Goal: Task Accomplishment & Management: Complete application form

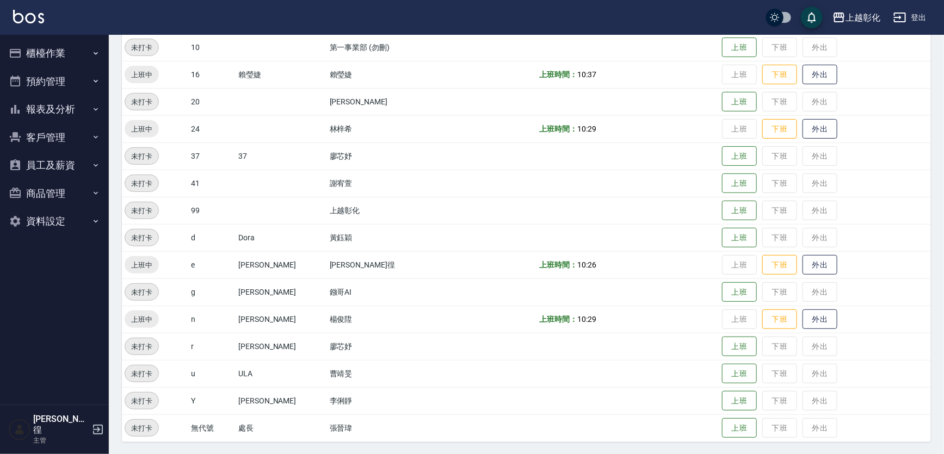
scroll to position [142, 0]
click at [84, 133] on button "客戶管理" at bounding box center [54, 138] width 100 height 28
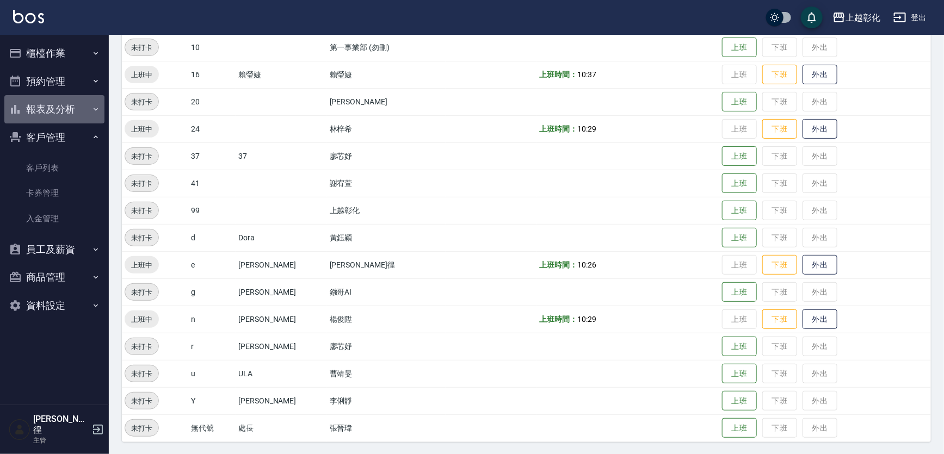
click at [86, 110] on button "報表及分析" at bounding box center [54, 109] width 100 height 28
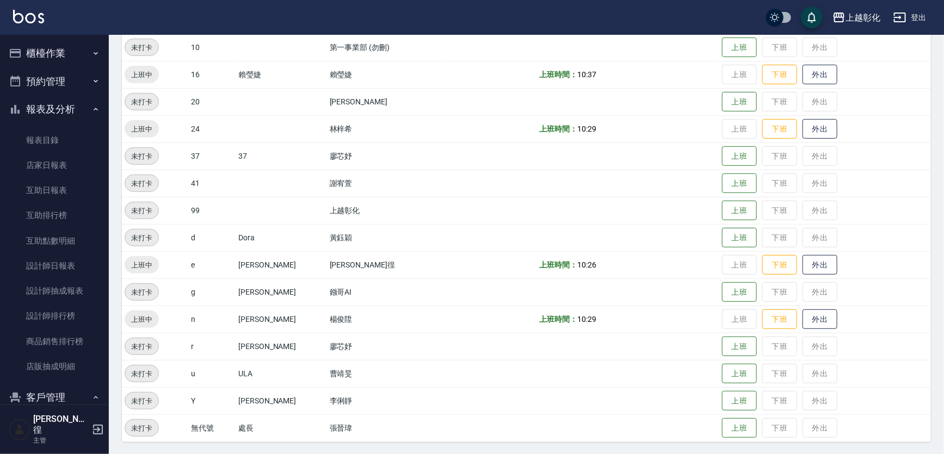
drag, startPoint x: 74, startPoint y: 113, endPoint x: 73, endPoint y: 119, distance: 6.1
click at [74, 113] on button "報表及分析" at bounding box center [54, 109] width 100 height 28
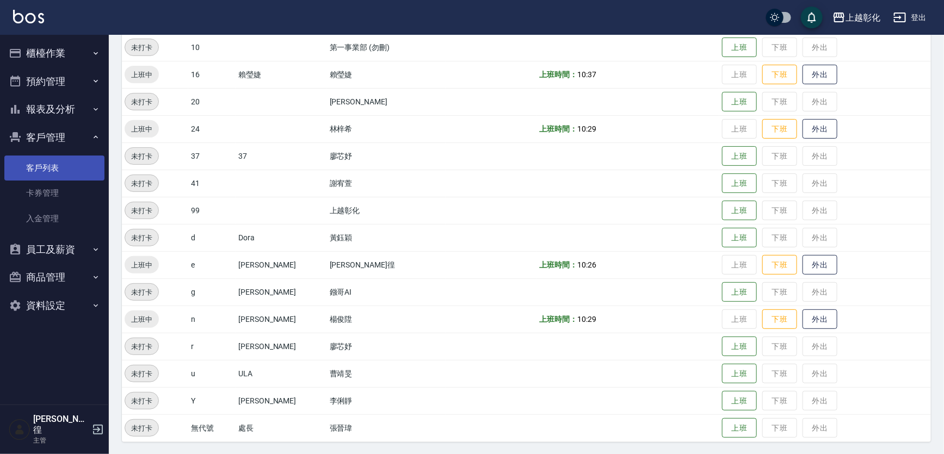
click at [63, 167] on link "客戶列表" at bounding box center [54, 168] width 100 height 25
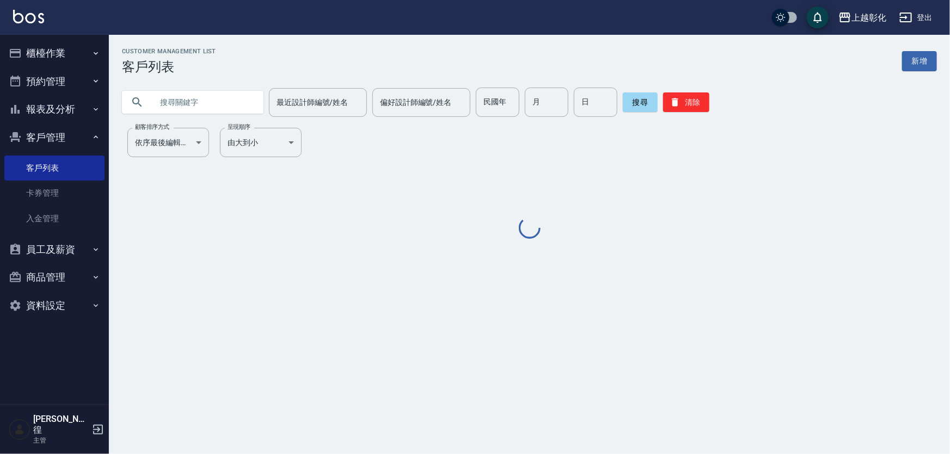
click at [201, 102] on input "text" at bounding box center [203, 102] width 102 height 29
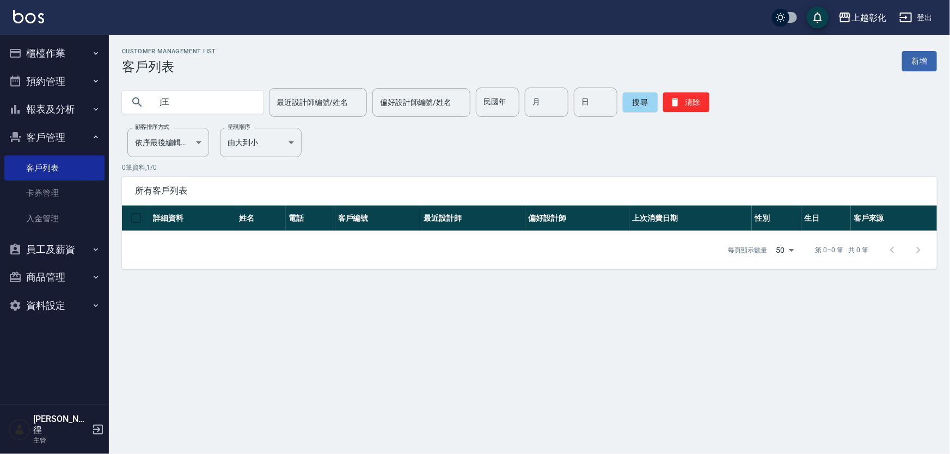
type input "j"
type input "ㄙ"
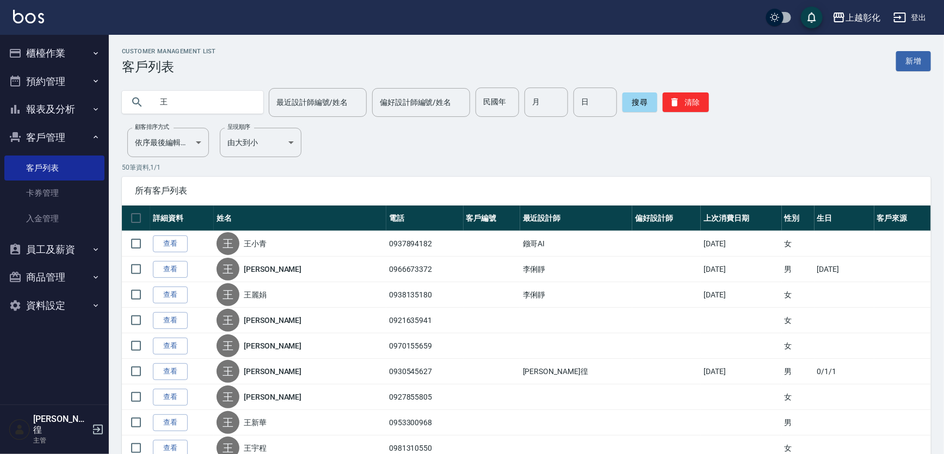
click at [196, 103] on input "王" at bounding box center [203, 102] width 102 height 29
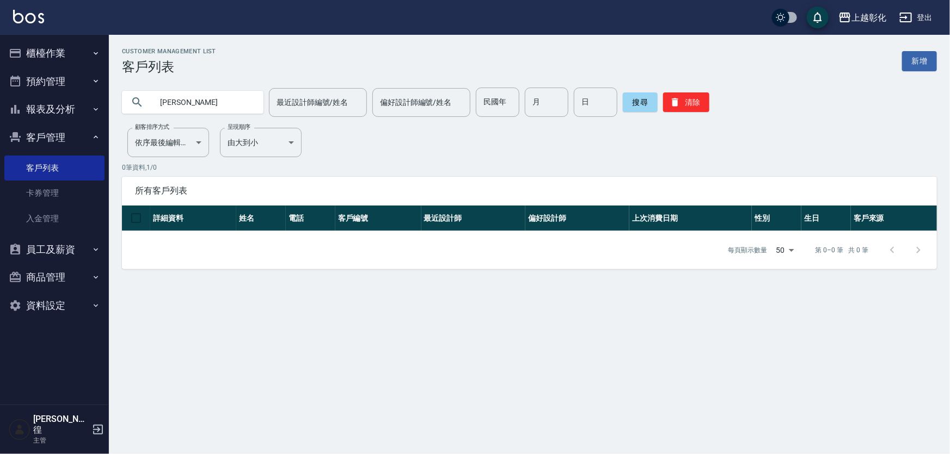
click at [199, 96] on input "[PERSON_NAME]" at bounding box center [203, 102] width 102 height 29
type input "王怡琇"
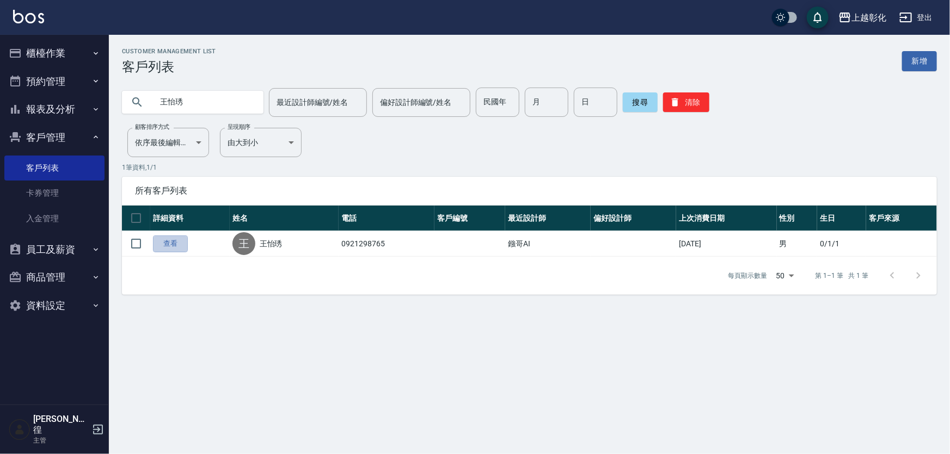
click at [188, 246] on link "查看" at bounding box center [170, 244] width 35 height 17
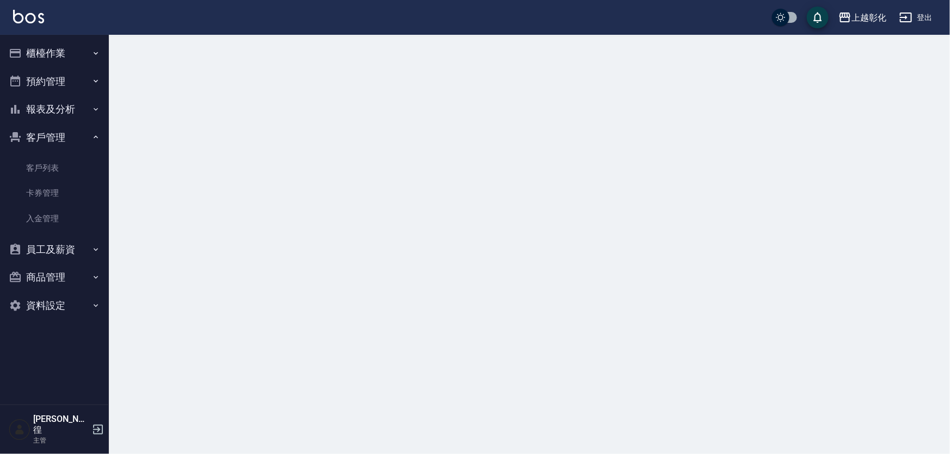
click at [189, 246] on div at bounding box center [475, 227] width 950 height 454
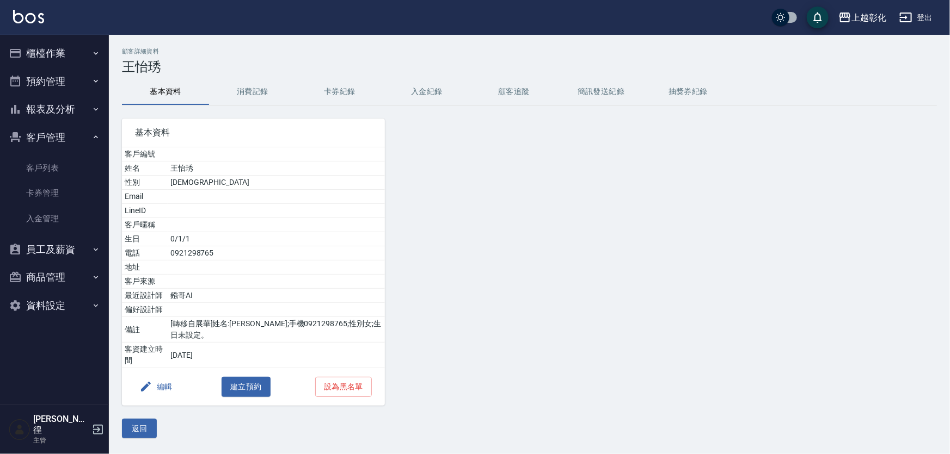
click at [532, 86] on button "顧客追蹤" at bounding box center [513, 92] width 87 height 26
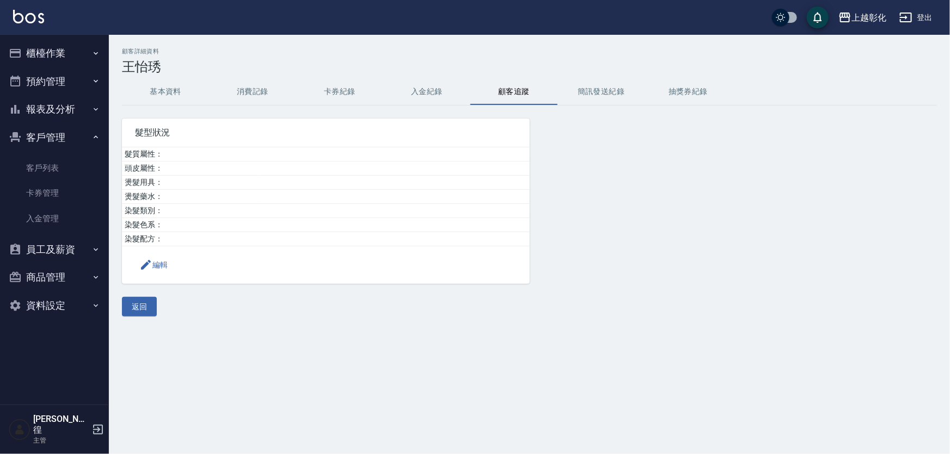
click at [482, 82] on button "顧客追蹤" at bounding box center [513, 92] width 87 height 26
click at [451, 93] on button "入金紀錄" at bounding box center [426, 92] width 87 height 26
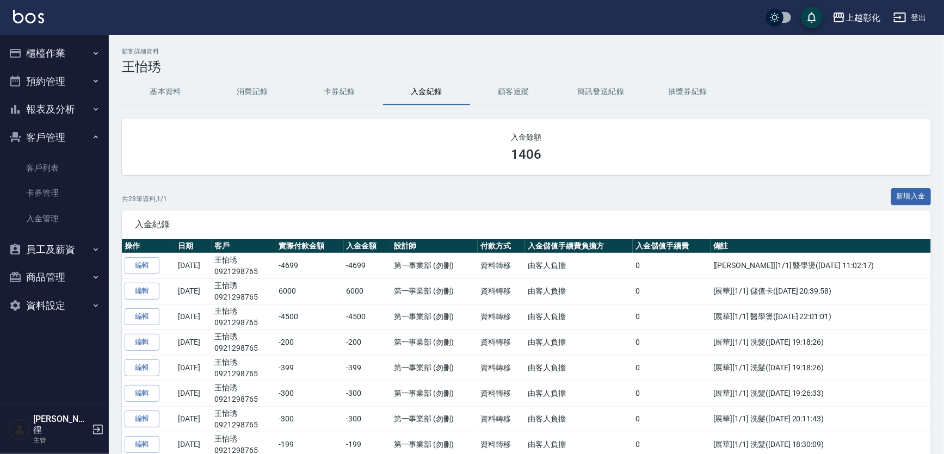
click at [77, 38] on ul "櫃檯作業 打帳單 帳單列表 現金收支登錄 材料自購登錄 每日結帳 排班表 現場電腦打卡 預約管理 預約管理 單日預約紀錄 單週預約紀錄 報表及分析 報表目錄 …" at bounding box center [54, 179] width 100 height 289
click at [79, 47] on button "櫃檯作業" at bounding box center [54, 53] width 100 height 28
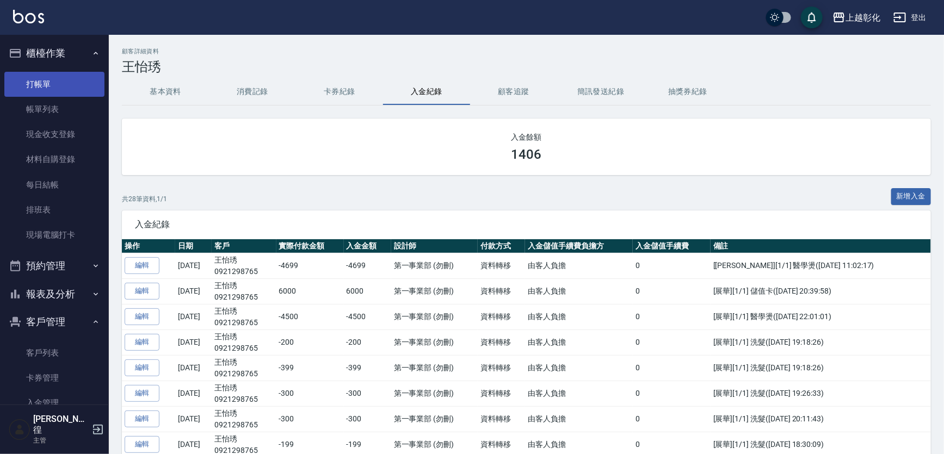
click at [74, 79] on link "打帳單" at bounding box center [54, 84] width 100 height 25
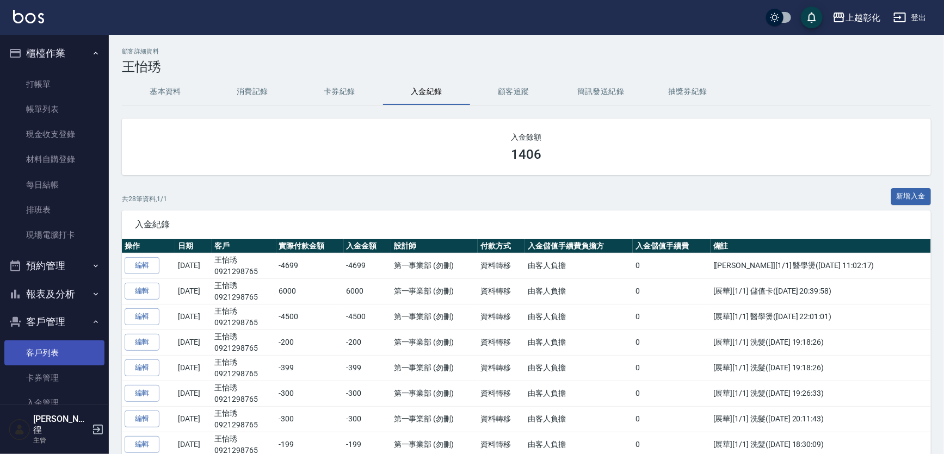
click at [63, 297] on button "報表及分析" at bounding box center [54, 294] width 100 height 28
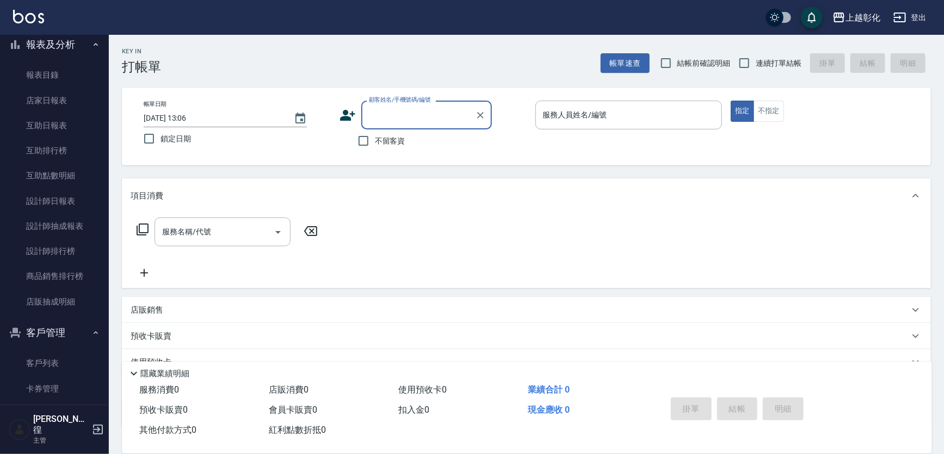
scroll to position [297, 0]
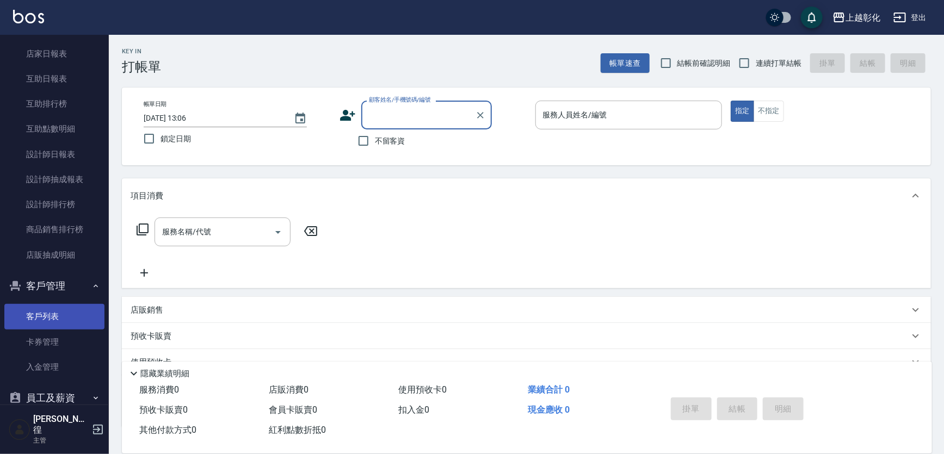
click at [63, 310] on link "客戶列表" at bounding box center [54, 316] width 100 height 25
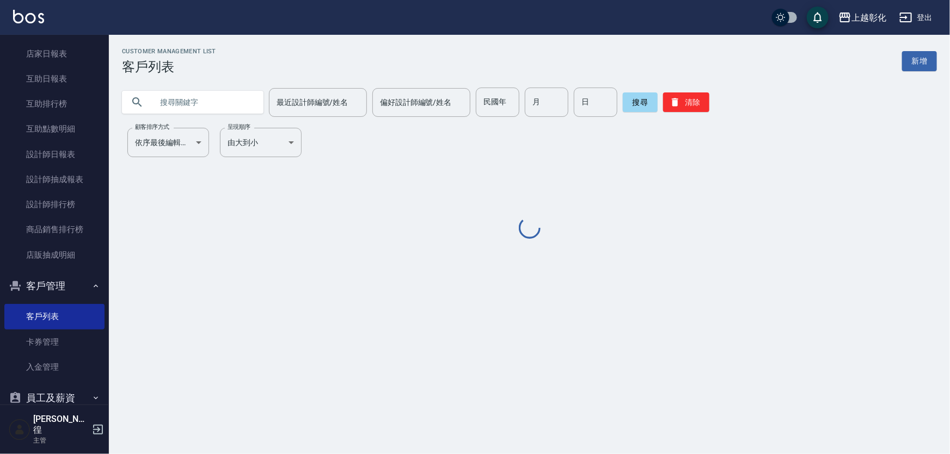
click at [218, 103] on input "text" at bounding box center [203, 102] width 102 height 29
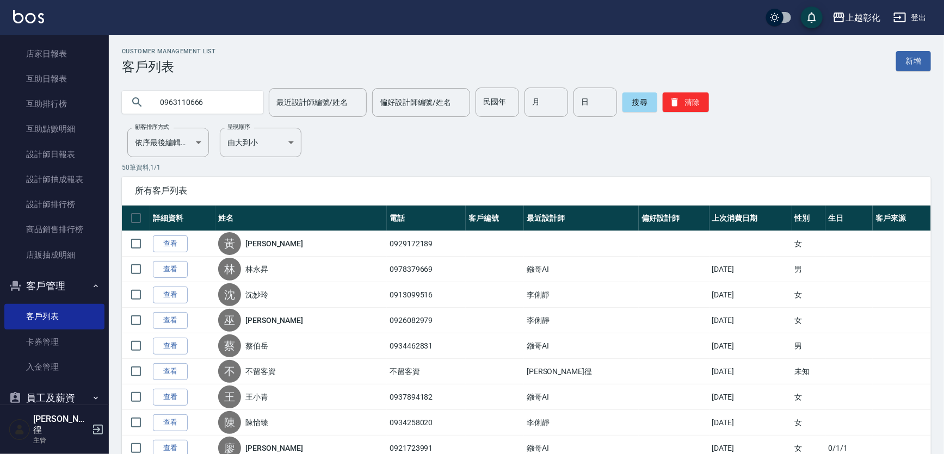
type input "0963110666"
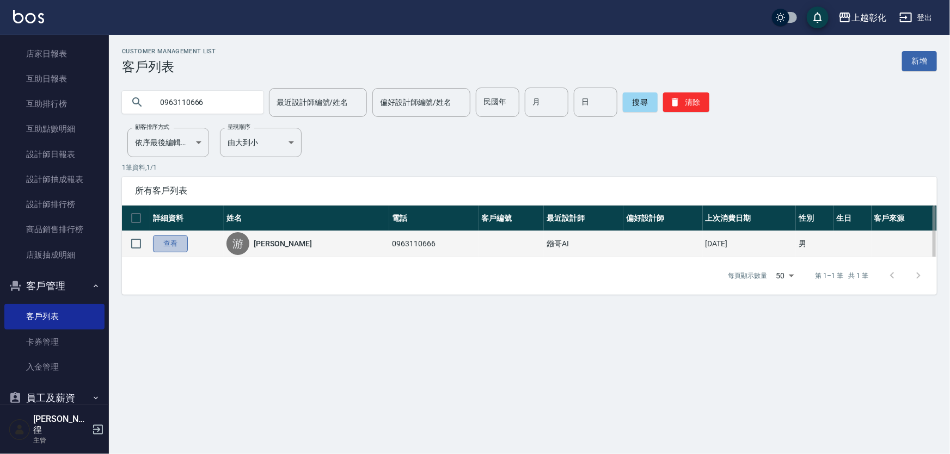
click at [175, 253] on link "查看" at bounding box center [170, 244] width 35 height 17
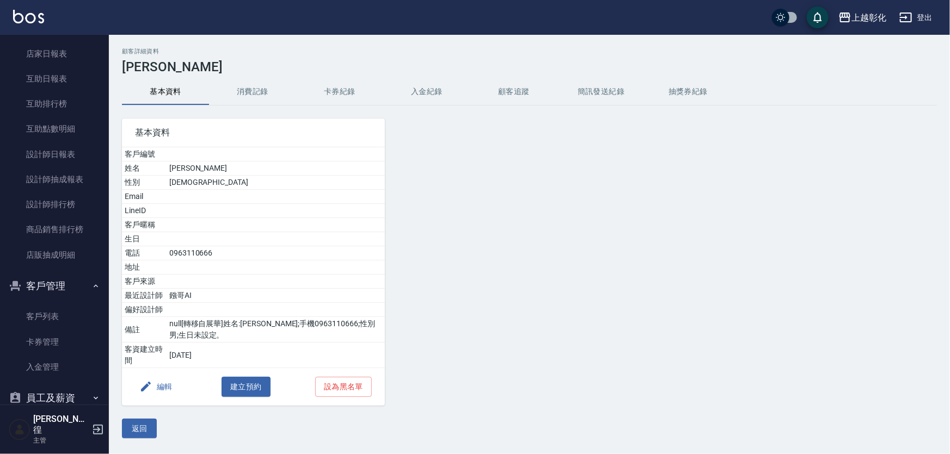
click at [425, 97] on button "入金紀錄" at bounding box center [426, 92] width 87 height 26
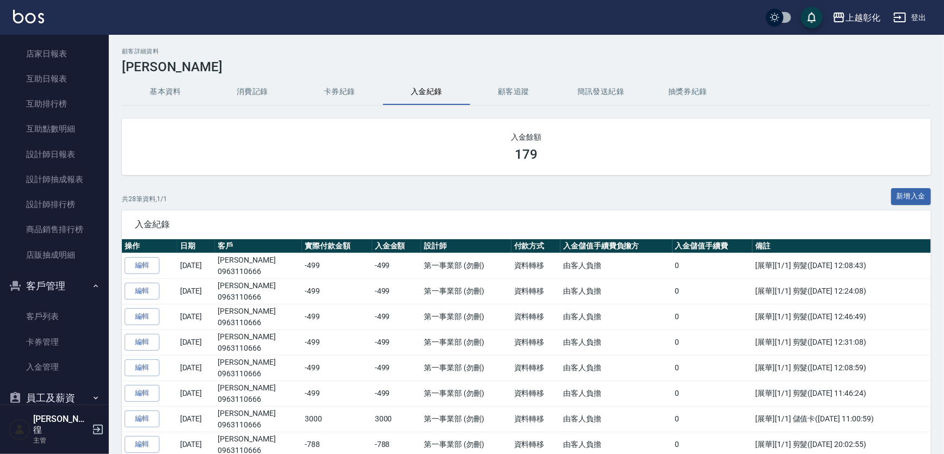
click at [431, 94] on button "入金紀錄" at bounding box center [426, 92] width 87 height 26
click at [343, 93] on button "卡券紀錄" at bounding box center [339, 92] width 87 height 26
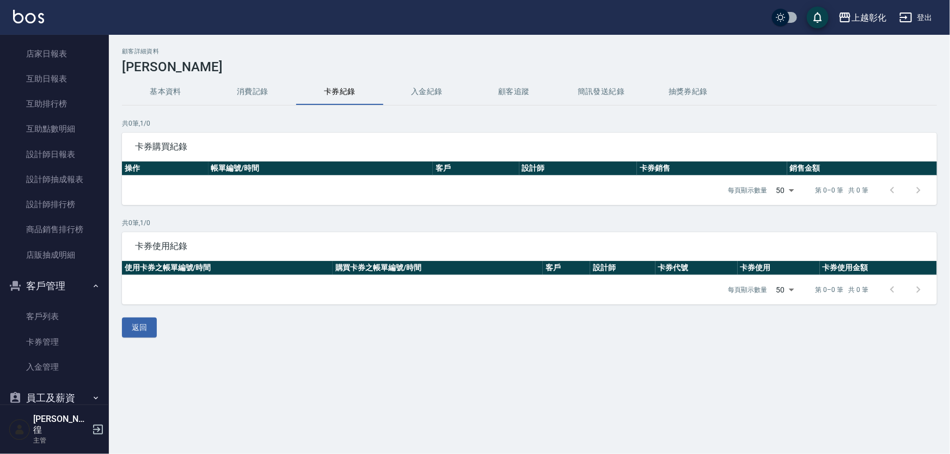
click at [445, 93] on button "入金紀錄" at bounding box center [426, 92] width 87 height 26
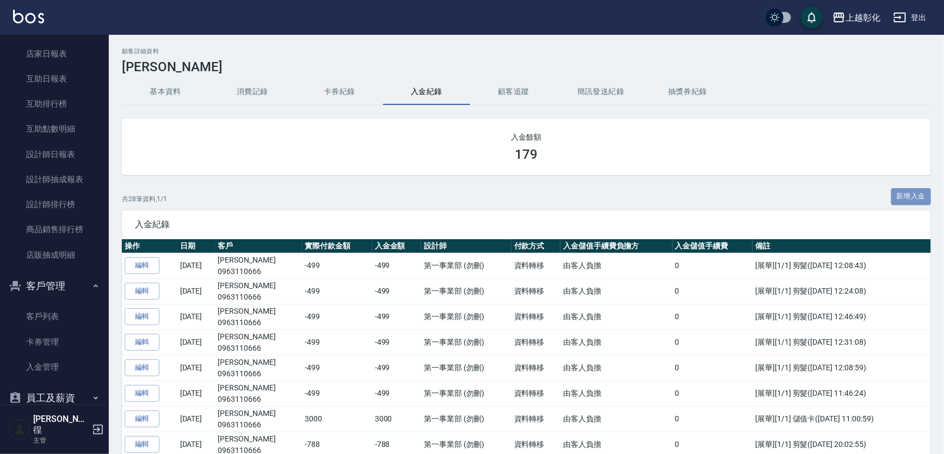
click at [892, 204] on button "新增入金" at bounding box center [912, 196] width 40 height 17
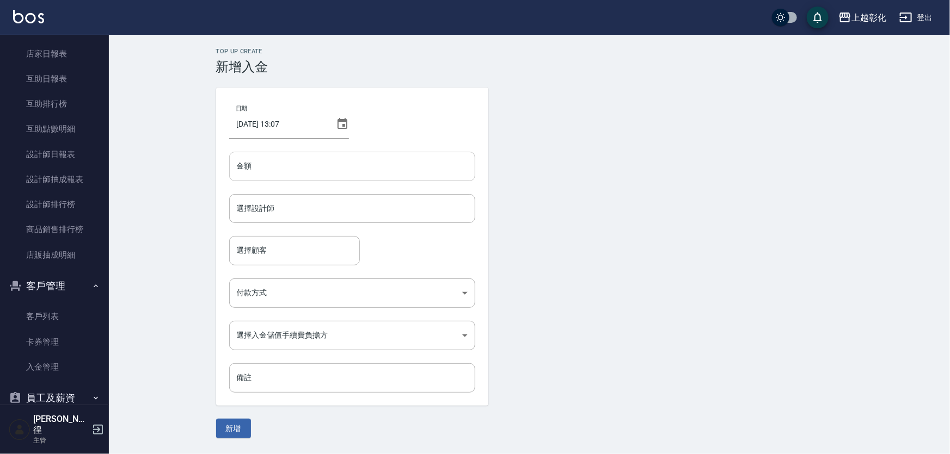
click at [333, 163] on input "金額" at bounding box center [352, 166] width 246 height 29
type input "3000"
click at [216, 419] on button "新增" at bounding box center [233, 429] width 35 height 20
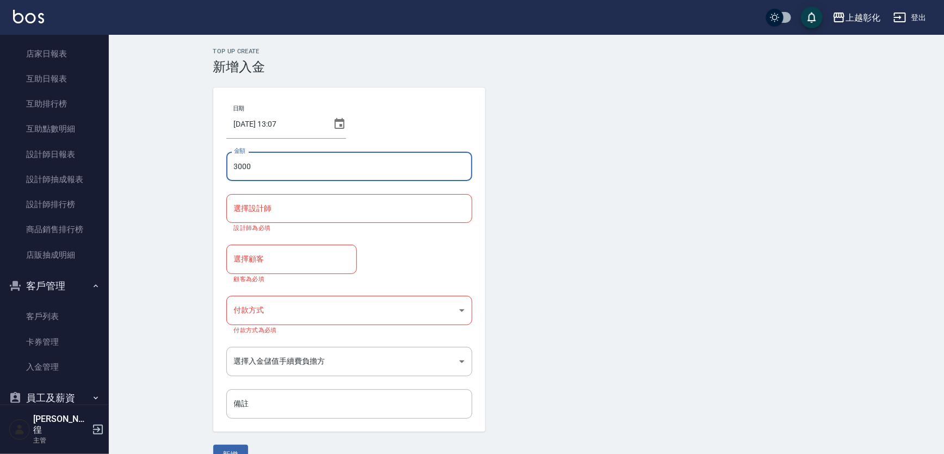
click at [375, 131] on div "日期 [DATE] 13:07 金額 3000 金額 選擇設計師 選擇設計師 設計師為必填 選擇顧客 選擇顧客 顧客為必填 付款方式 ​ 付款方式 付款方式為…" at bounding box center [349, 260] width 272 height 345
click at [323, 218] on div "選擇設計師" at bounding box center [349, 208] width 246 height 29
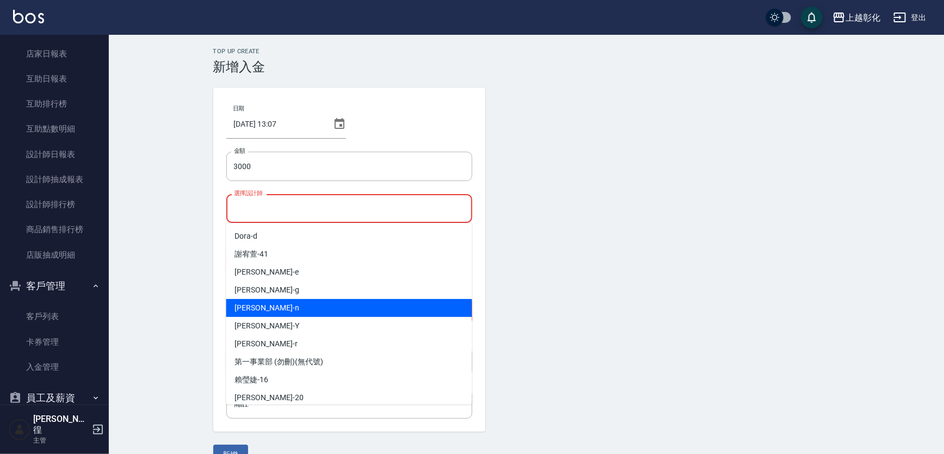
click at [272, 299] on div "yung yung -n" at bounding box center [349, 308] width 246 height 18
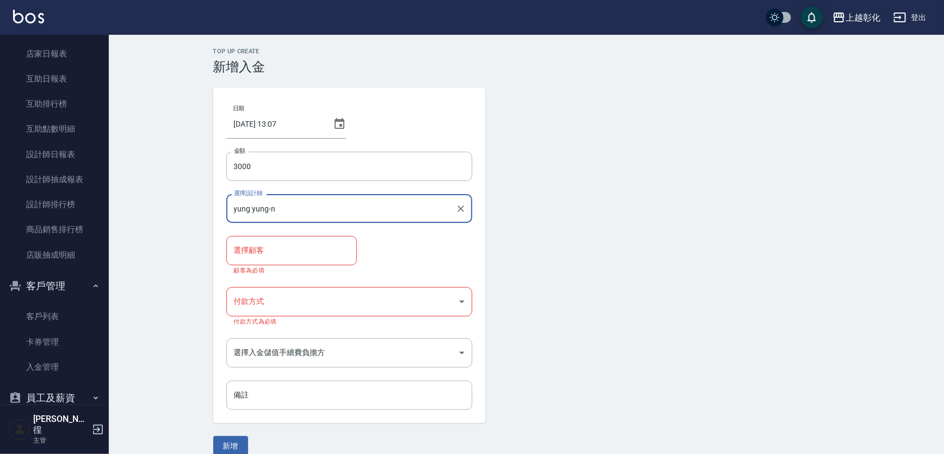
click at [272, 221] on div "[PERSON_NAME]-n 選擇設計師" at bounding box center [349, 208] width 246 height 29
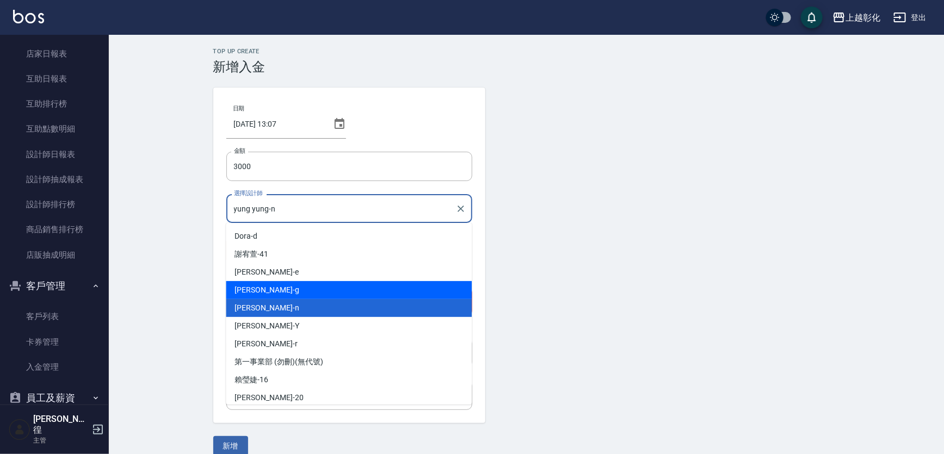
click at [255, 288] on span "[PERSON_NAME]" at bounding box center [267, 290] width 64 height 11
type input "[PERSON_NAME]"
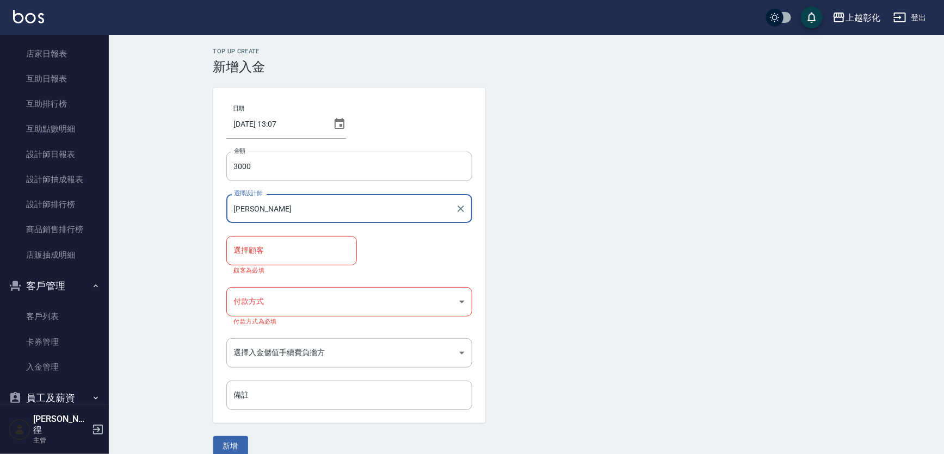
click at [265, 257] on input "選擇顧客" at bounding box center [291, 250] width 121 height 19
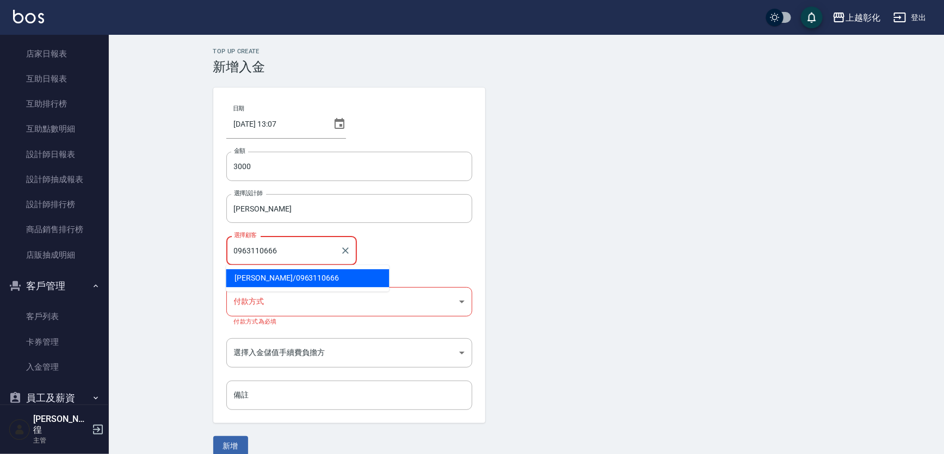
click at [675, 210] on form "日期 [DATE] 13:07 金額 3000 金額 選擇設計師 [PERSON_NAME]-g 選擇設計師 選擇顧客 0963110666 選擇顧客 顧客為…" at bounding box center [526, 272] width 627 height 368
click at [317, 250] on input "0963110666" at bounding box center [283, 250] width 105 height 19
click at [305, 276] on span "[PERSON_NAME]/ 0963110666" at bounding box center [307, 278] width 163 height 18
type input "[PERSON_NAME]/0963110666"
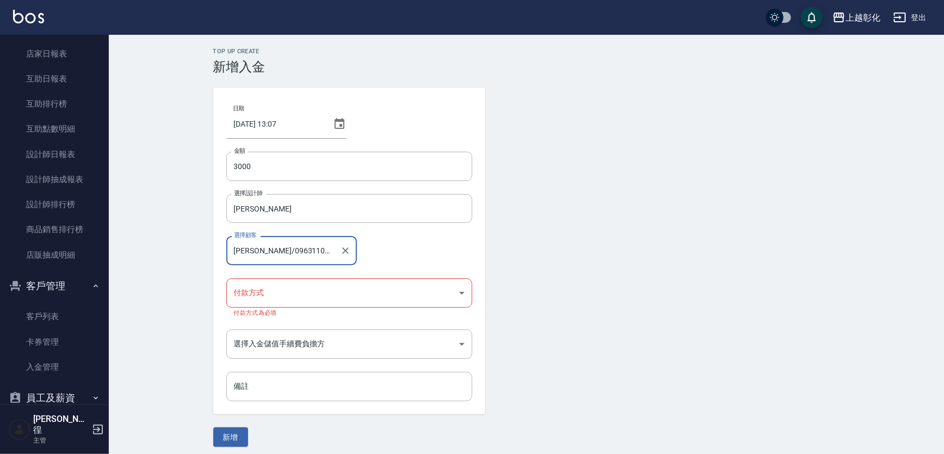
click at [286, 299] on body "上越彰化 登出 櫃檯作業 打帳單 帳單列表 現金收支登錄 材料自購登錄 每日結帳 排班表 現場電腦打卡 預約管理 預約管理 單日預約紀錄 單週預約紀錄 報表及…" at bounding box center [472, 230] width 944 height 460
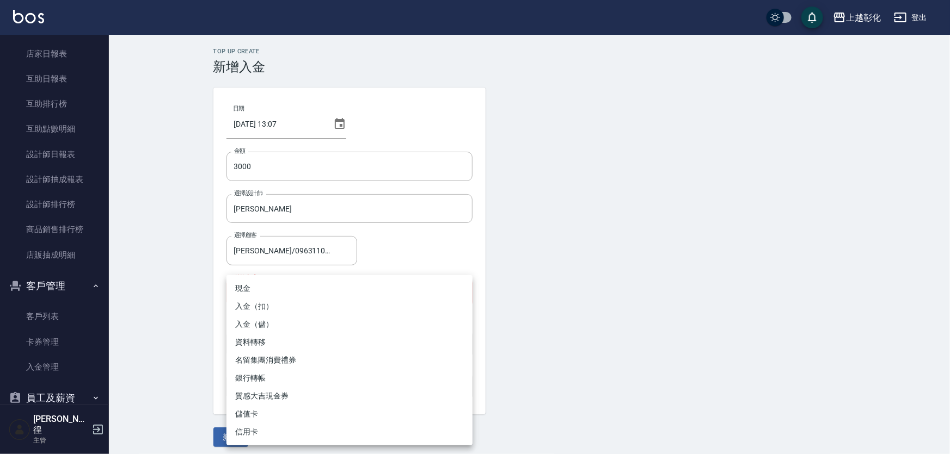
click at [69, 51] on div at bounding box center [475, 227] width 950 height 454
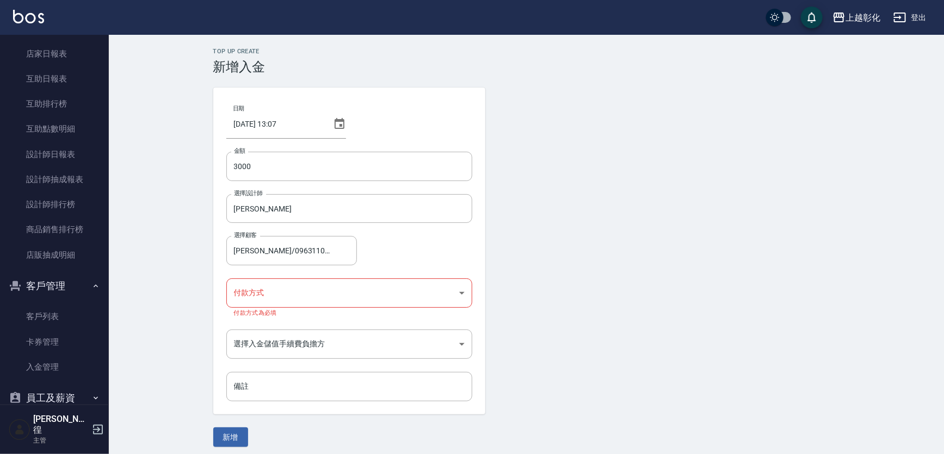
drag, startPoint x: 147, startPoint y: 108, endPoint x: 139, endPoint y: 147, distance: 40.6
click at [147, 110] on div "Top Up Create 新增入金 日期 [DATE] 13:07 金額 3000 金額 選擇設計師 [PERSON_NAME] 選擇設計師 選擇顧客 [P…" at bounding box center [526, 248] width 835 height 426
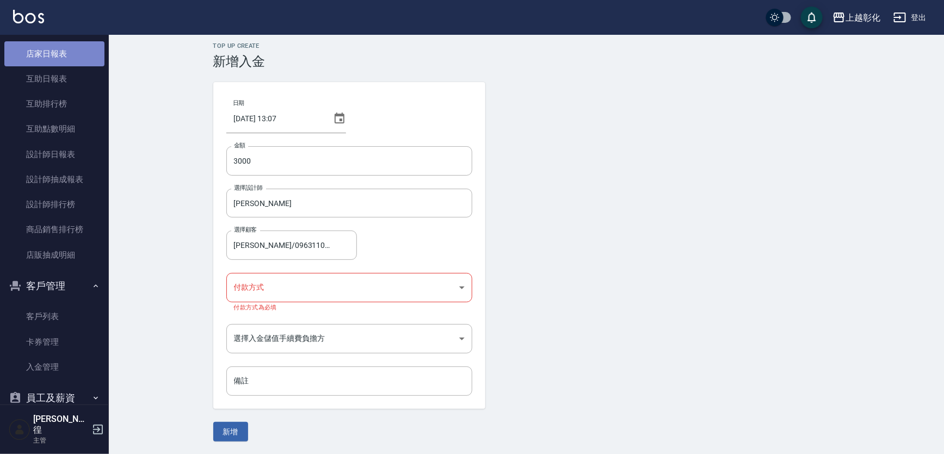
click at [67, 63] on link "店家日報表" at bounding box center [54, 53] width 100 height 25
